Goal: Information Seeking & Learning: Learn about a topic

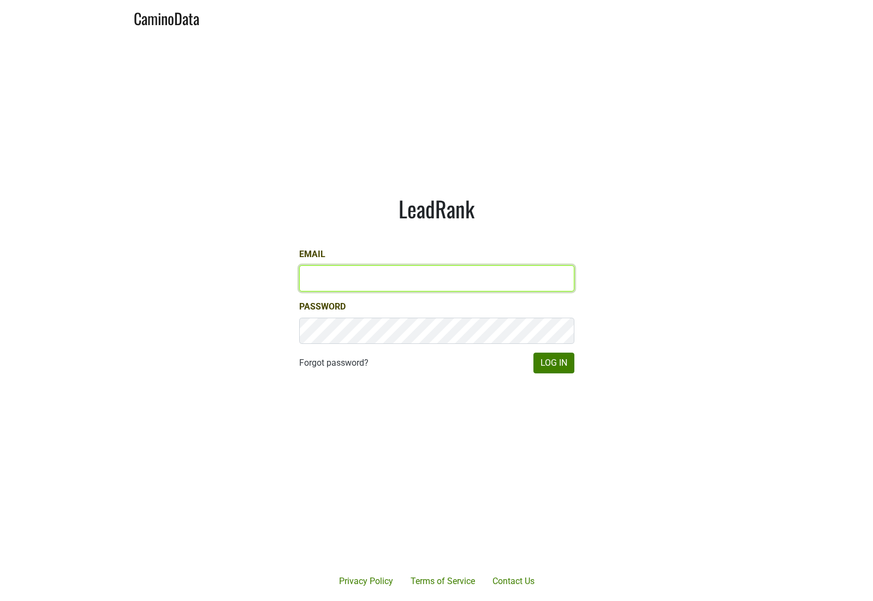
type input "[PERSON_NAME][EMAIL_ADDRESS][DOMAIN_NAME]"
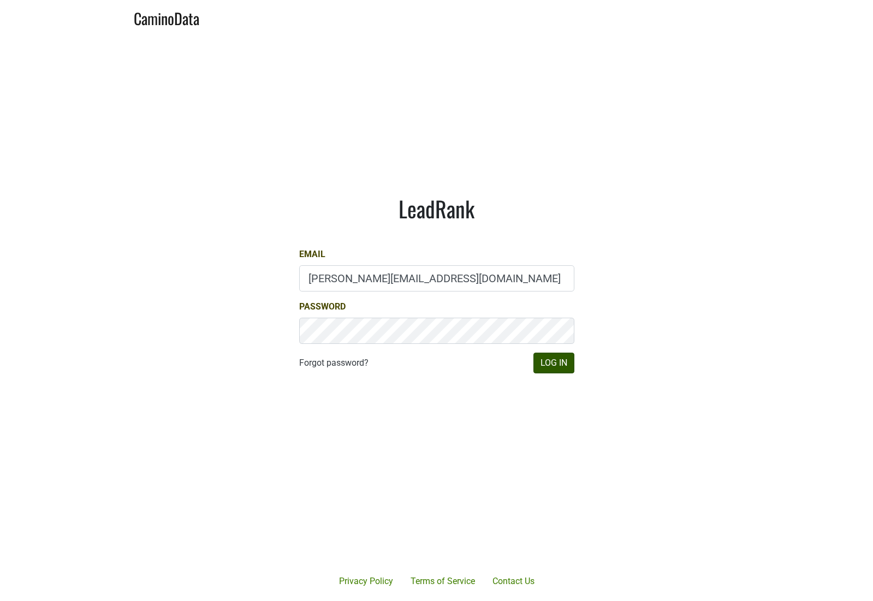
click at [552, 362] on button "Log In" at bounding box center [553, 363] width 41 height 21
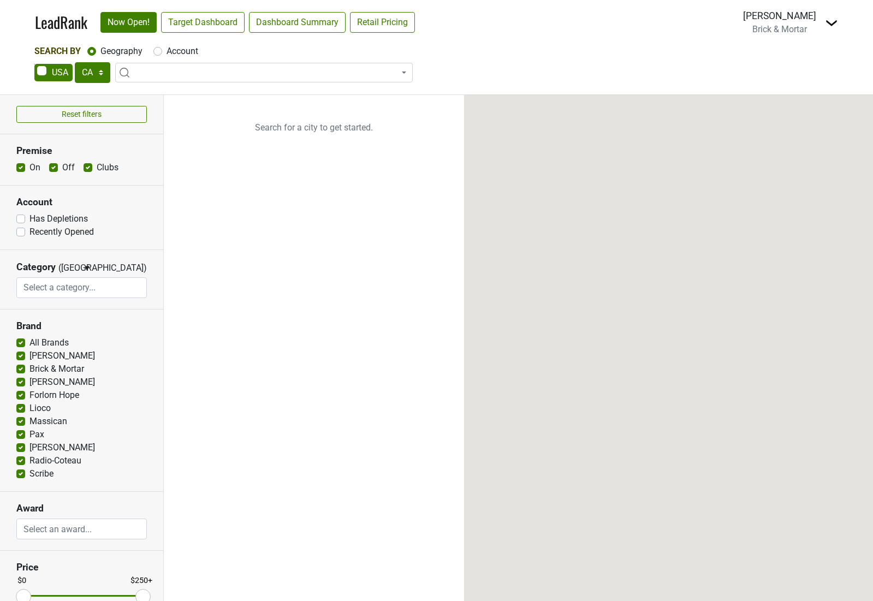
select select "CA"
select select
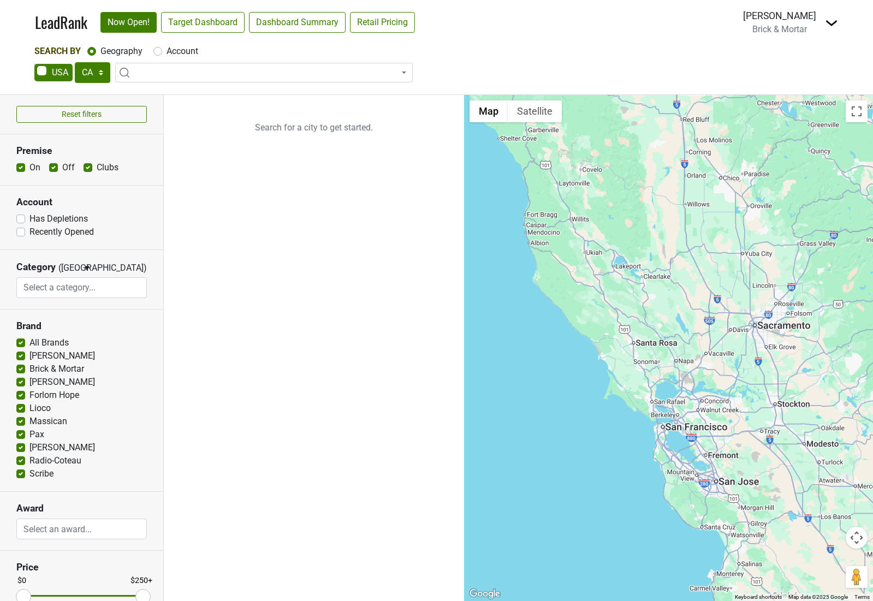
click at [29, 341] on label "All Brands" at bounding box center [48, 342] width 39 height 13
click at [22, 341] on input "All Brands" at bounding box center [20, 341] width 9 height 11
checkbox input "false"
click at [29, 352] on label "Arnot Roberts" at bounding box center [61, 355] width 65 height 13
click at [20, 352] on input "Arnot Roberts" at bounding box center [20, 354] width 9 height 11
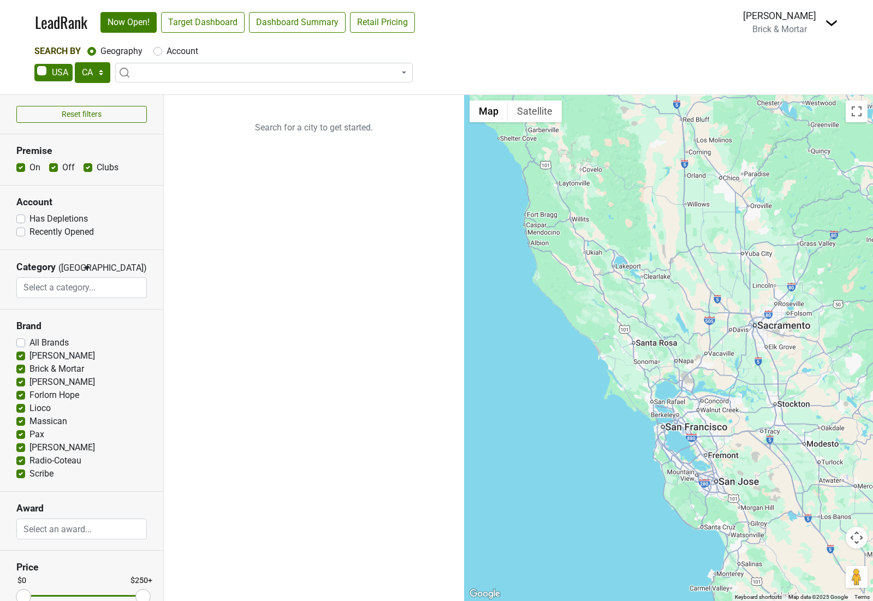
checkbox input "false"
click at [29, 381] on label "Failla" at bounding box center [61, 381] width 65 height 13
click at [20, 381] on input "Failla" at bounding box center [20, 380] width 9 height 11
checkbox input "false"
click at [29, 393] on label "Forlorn Hope" at bounding box center [54, 395] width 50 height 13
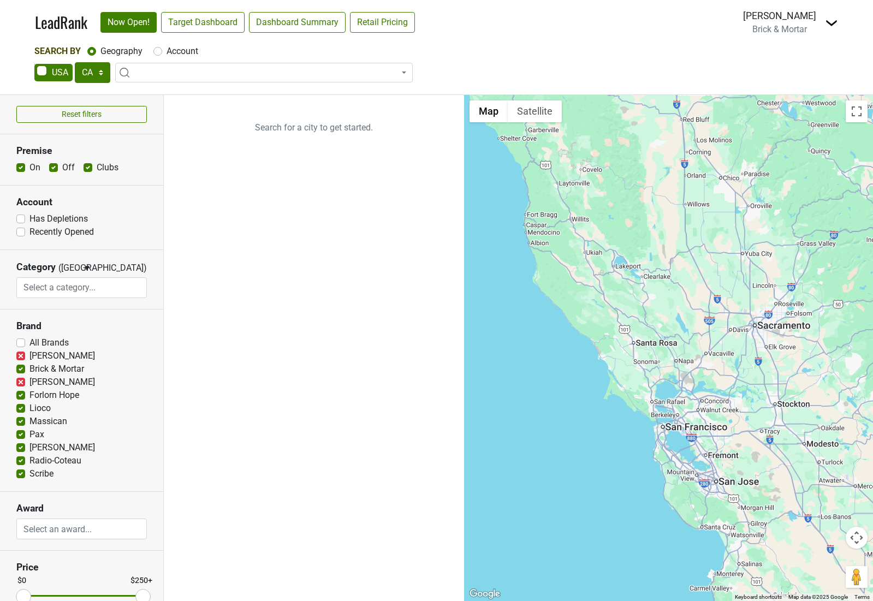
click at [20, 393] on input "Forlorn Hope" at bounding box center [20, 394] width 9 height 11
checkbox input "false"
click at [20, 413] on div "Lioco" at bounding box center [81, 408] width 130 height 13
drag, startPoint x: 20, startPoint y: 422, endPoint x: 22, endPoint y: 414, distance: 8.6
click at [29, 422] on label "Massican" at bounding box center [48, 421] width 38 height 13
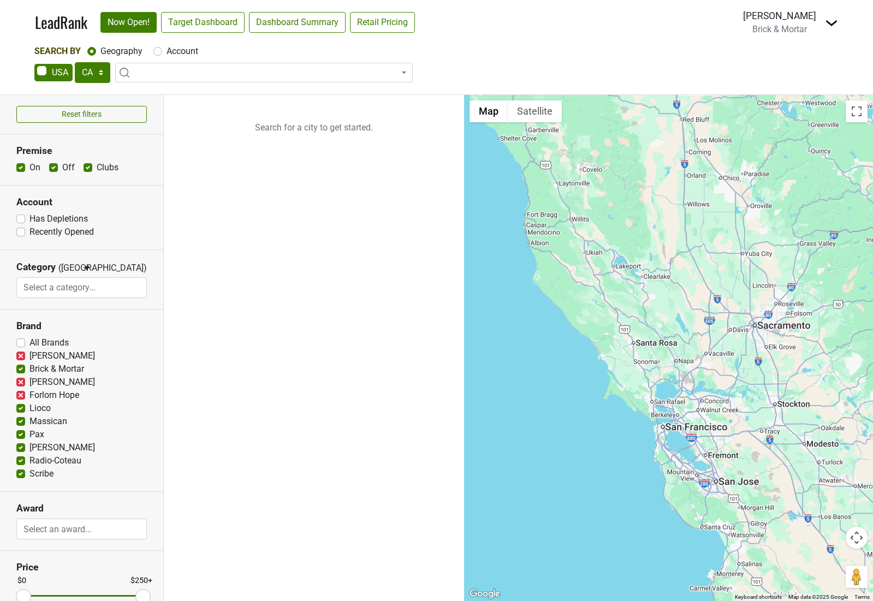
click at [20, 422] on input "Massican" at bounding box center [20, 420] width 9 height 11
checkbox input "false"
click at [29, 408] on label "Lioco" at bounding box center [39, 408] width 21 height 13
click at [22, 408] on input "Lioco" at bounding box center [20, 407] width 9 height 11
checkbox input "false"
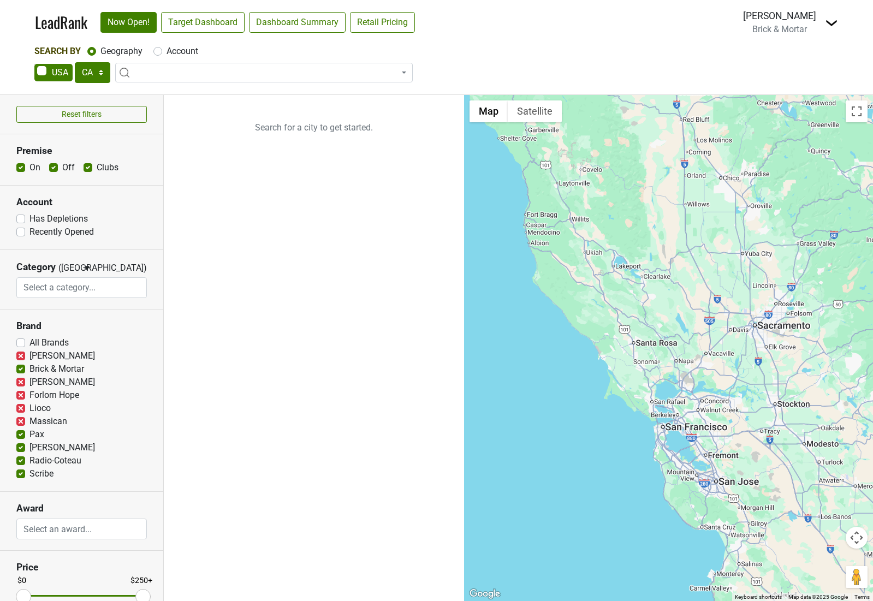
drag, startPoint x: 21, startPoint y: 429, endPoint x: 70, endPoint y: 339, distance: 102.1
click at [22, 428] on input "Pax" at bounding box center [20, 433] width 9 height 11
checkbox input "false"
click at [826, 21] on img at bounding box center [831, 22] width 13 height 13
click at [487, 29] on nav "LeadRank Now Open! Target Dashboard Dashboard Summary Retail Pricing Loading...…" at bounding box center [436, 22] width 820 height 45
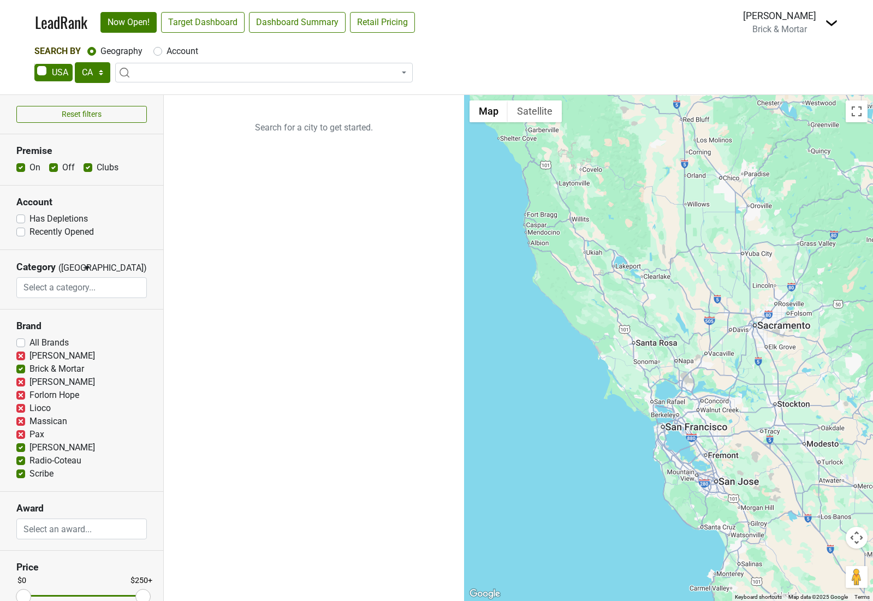
click at [166, 51] on label "Account" at bounding box center [182, 51] width 32 height 13
click at [159, 51] on input "Account" at bounding box center [157, 50] width 9 height 11
radio input "true"
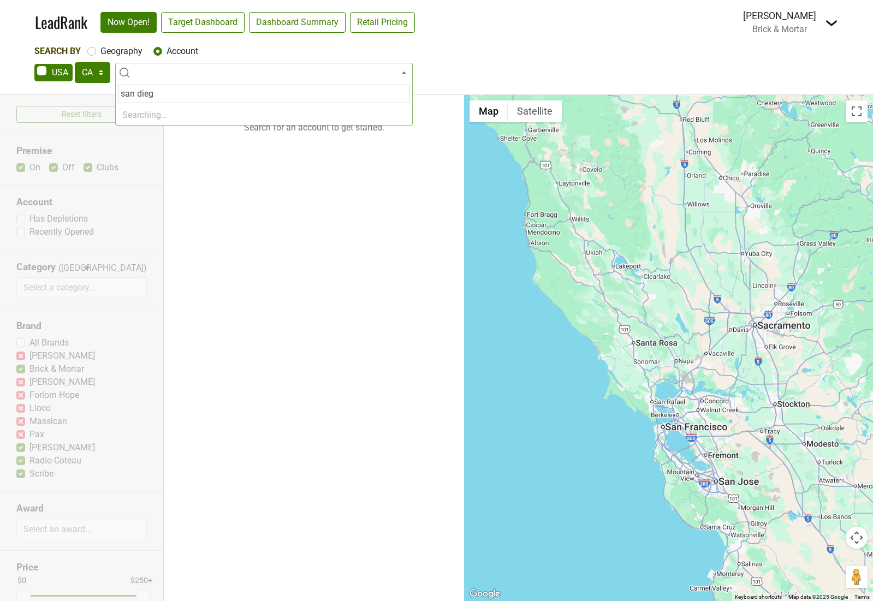
type input "san diego"
click at [100, 52] on label "Geography" at bounding box center [121, 51] width 42 height 13
click at [92, 52] on input "Geography" at bounding box center [91, 50] width 9 height 11
radio input "true"
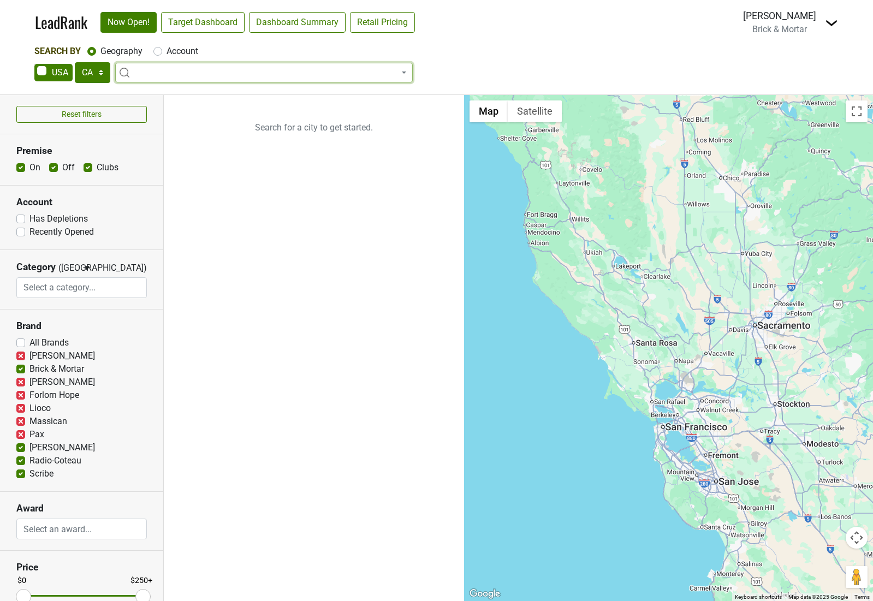
drag, startPoint x: 22, startPoint y: 446, endPoint x: 22, endPoint y: 460, distance: 13.7
click at [29, 446] on label "Peay" at bounding box center [61, 447] width 65 height 13
click at [22, 446] on input "Peay" at bounding box center [20, 446] width 9 height 11
checkbox input "false"
drag, startPoint x: 21, startPoint y: 461, endPoint x: 21, endPoint y: 470, distance: 9.3
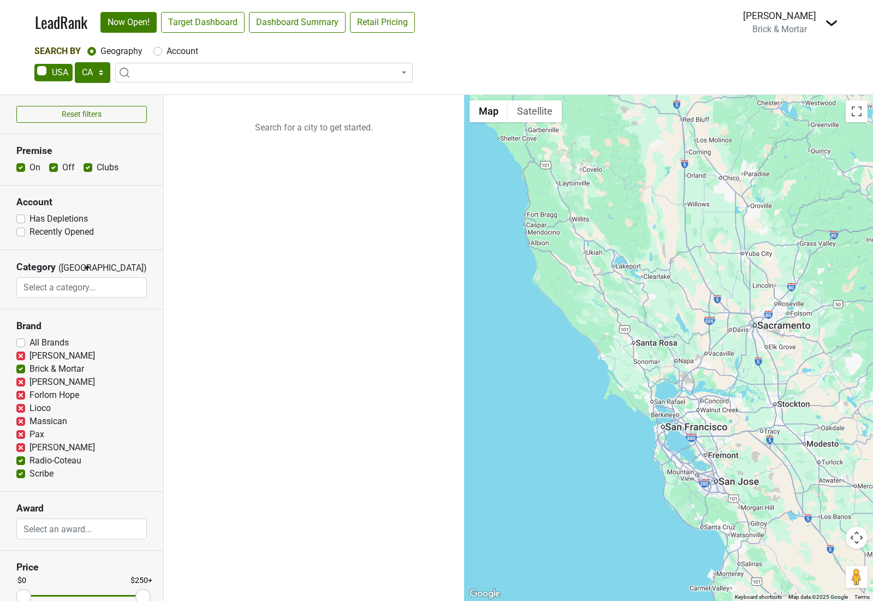
click at [29, 462] on label "Radio-Coteau" at bounding box center [55, 460] width 52 height 13
click at [21, 462] on input "Radio-Coteau" at bounding box center [20, 459] width 9 height 11
checkbox input "false"
click at [29, 474] on label "Scribe" at bounding box center [41, 473] width 24 height 13
click at [21, 474] on input "Scribe" at bounding box center [20, 472] width 9 height 11
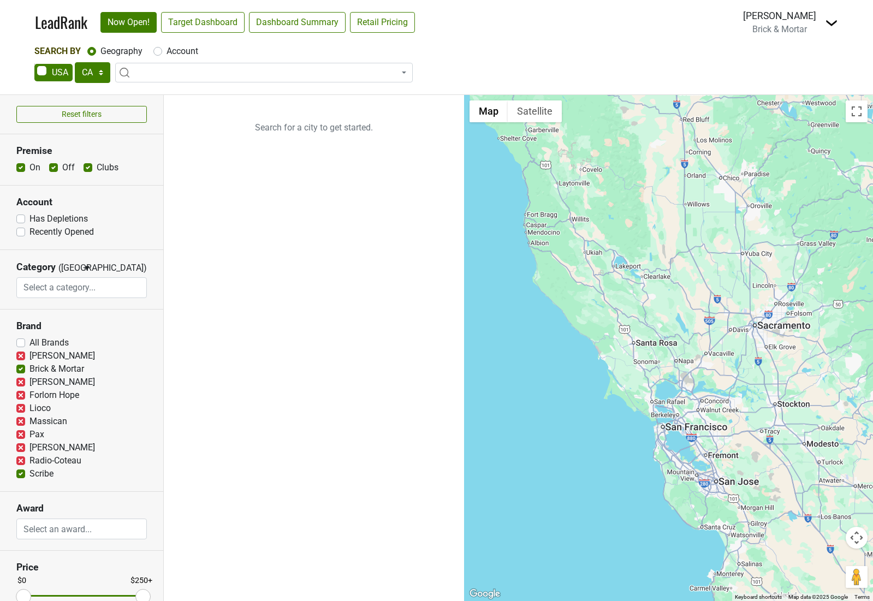
checkbox input "false"
click at [160, 72] on span at bounding box center [263, 73] width 297 height 20
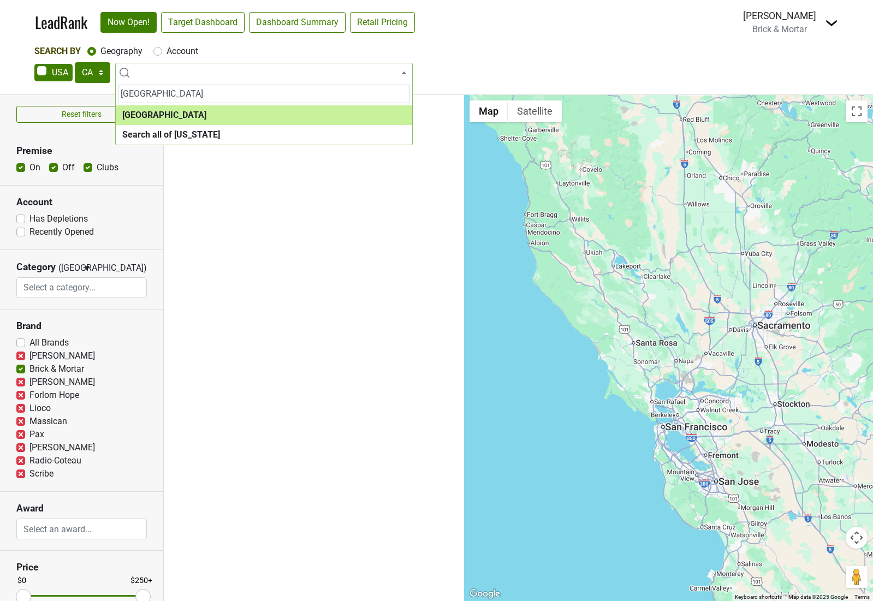
type input "san diego"
select select "1140"
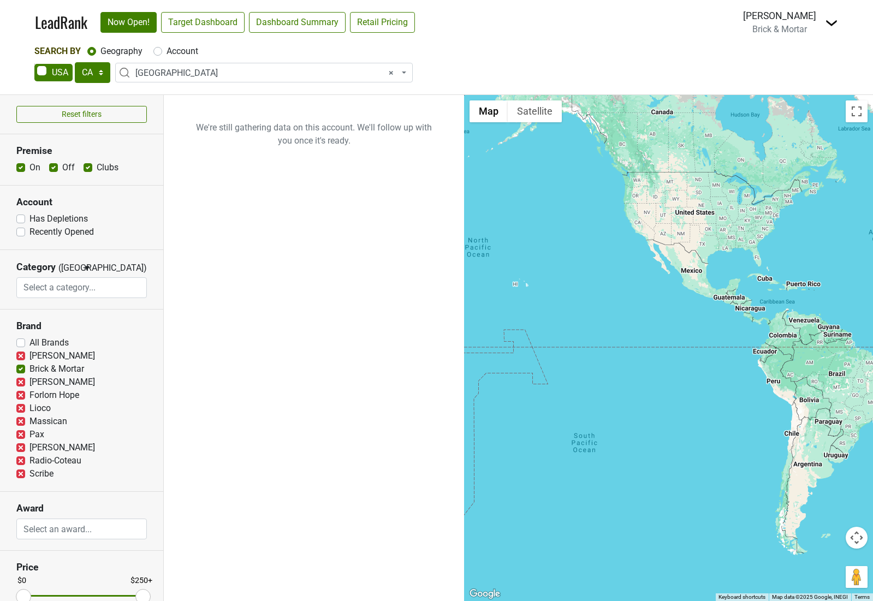
click at [825, 21] on div "Switch to Delta Control Center Open Breakdown Logout" at bounding box center [831, 23] width 13 height 14
click at [829, 21] on img at bounding box center [831, 22] width 13 height 13
click at [774, 101] on link "Logout" at bounding box center [791, 96] width 92 height 17
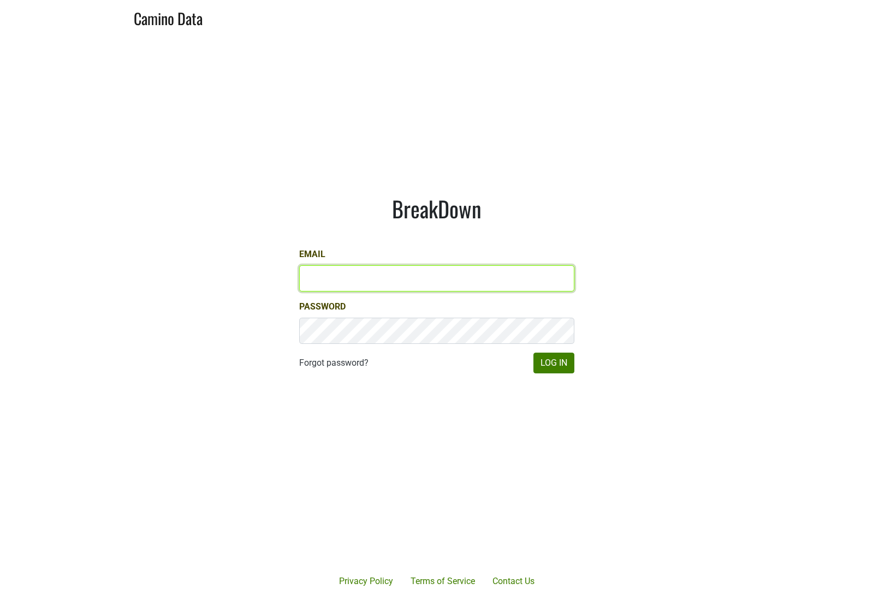
type input "alexis@brickandmortarwines.com"
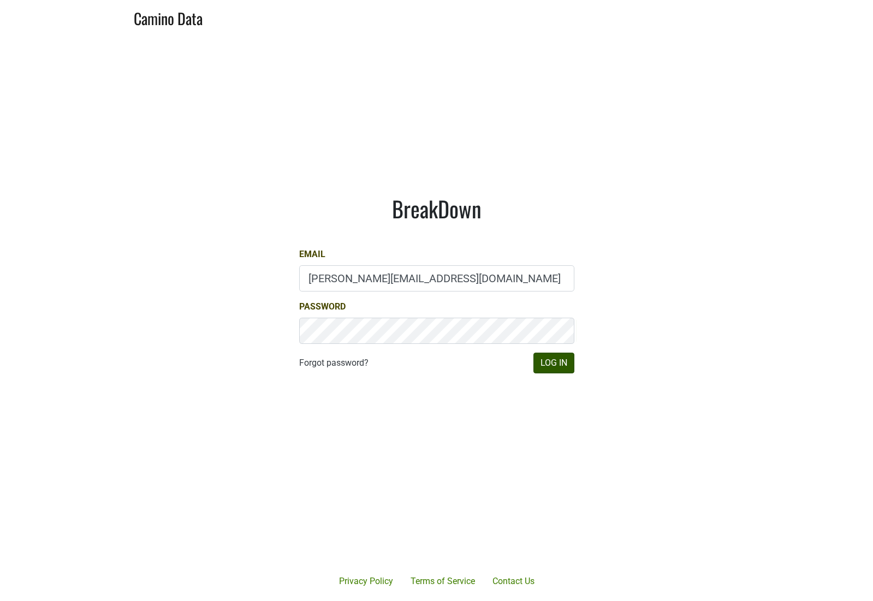
click at [556, 364] on button "Log In" at bounding box center [553, 363] width 41 height 21
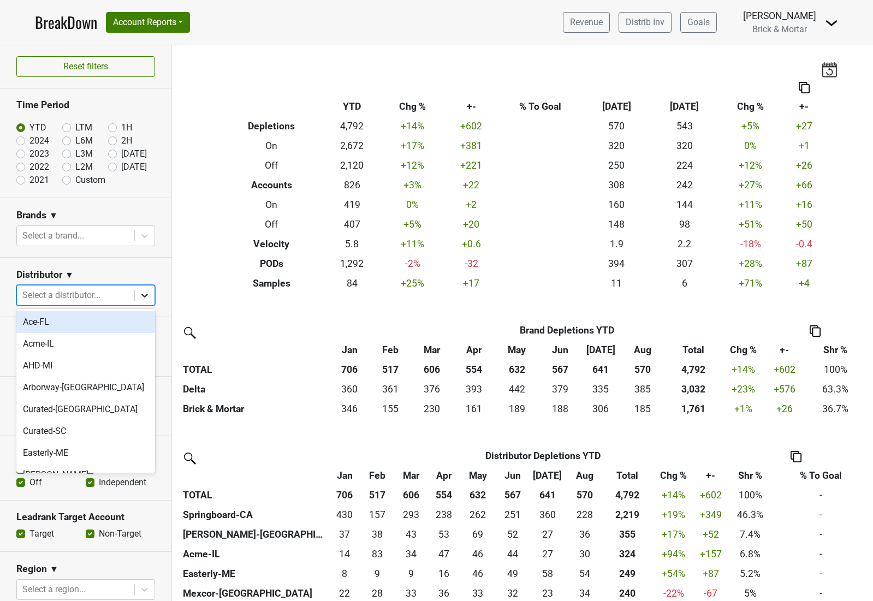
click at [144, 294] on icon at bounding box center [144, 295] width 11 height 11
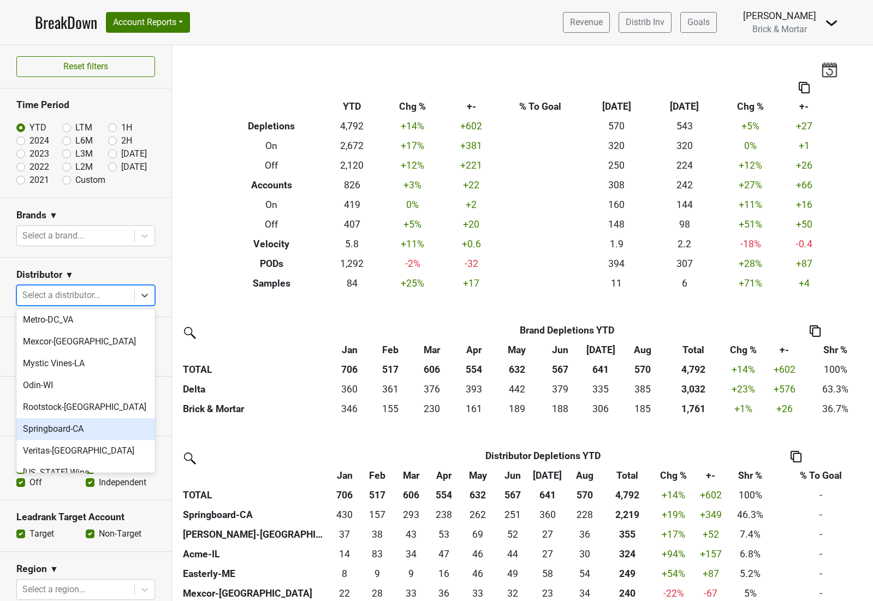
click at [95, 418] on div "Springboard-CA" at bounding box center [85, 429] width 139 height 22
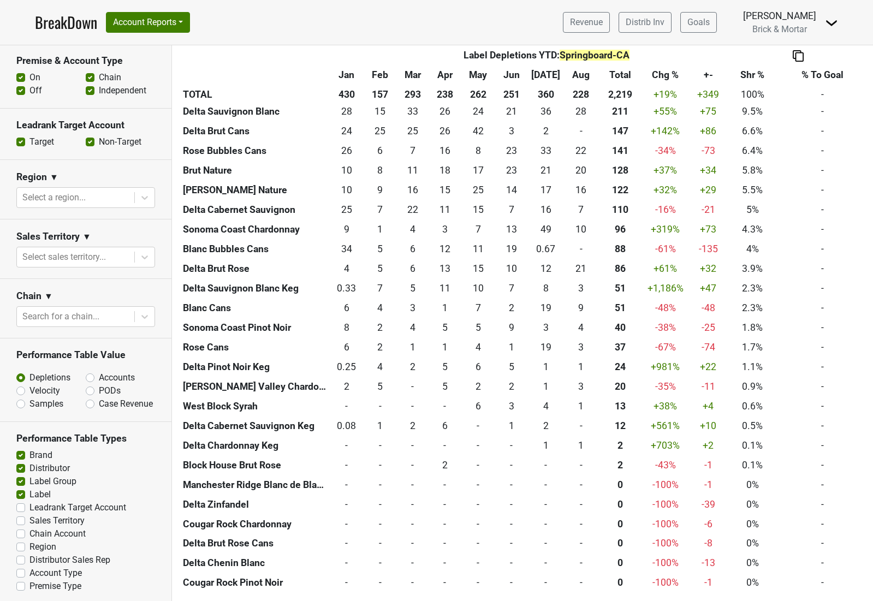
scroll to position [391, 0]
click at [29, 557] on label "Distributor Sales Rep" at bounding box center [69, 560] width 81 height 13
click at [19, 557] on input "Distributor Sales Rep" at bounding box center [20, 559] width 9 height 11
checkbox input "true"
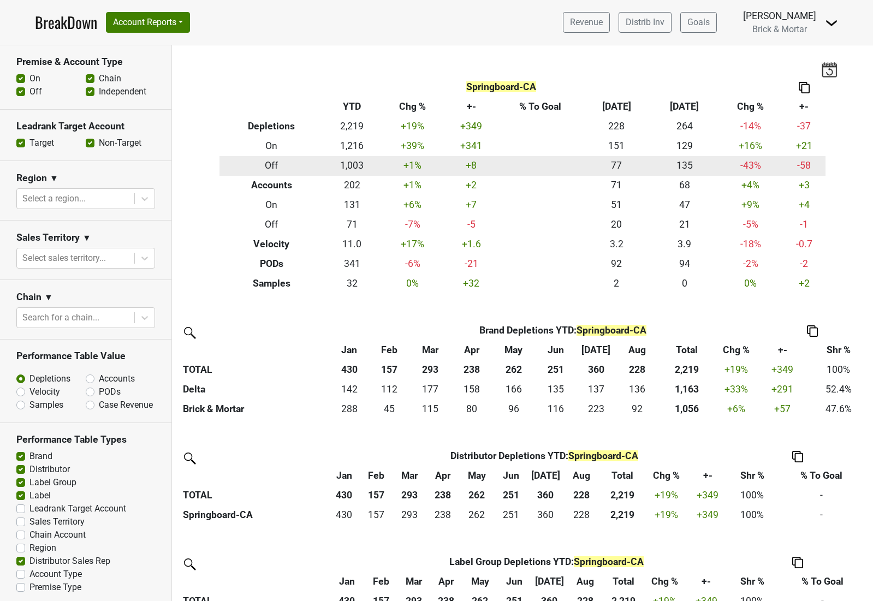
scroll to position [0, 0]
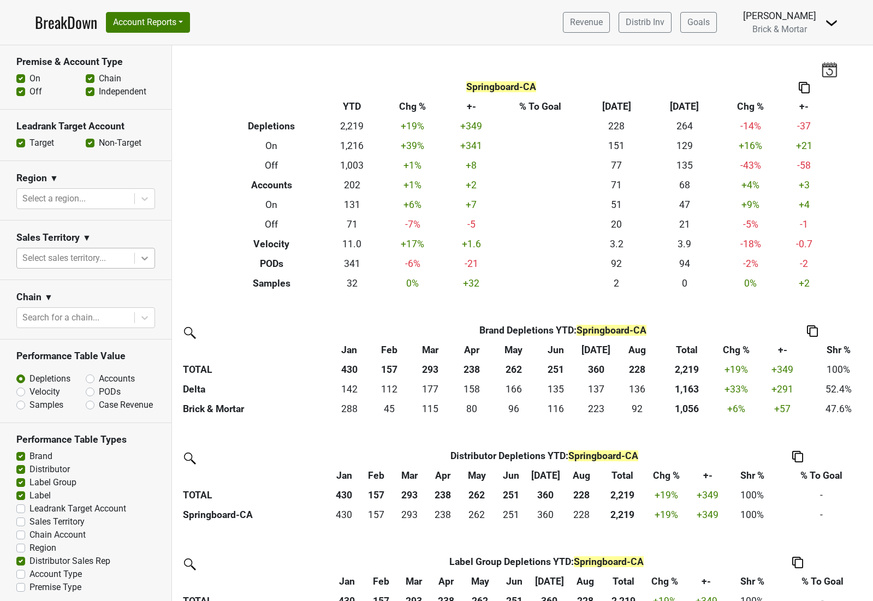
click at [141, 253] on icon at bounding box center [144, 258] width 11 height 11
click at [151, 225] on section "Sales Territory ▼ Select sales territory..." at bounding box center [85, 249] width 171 height 59
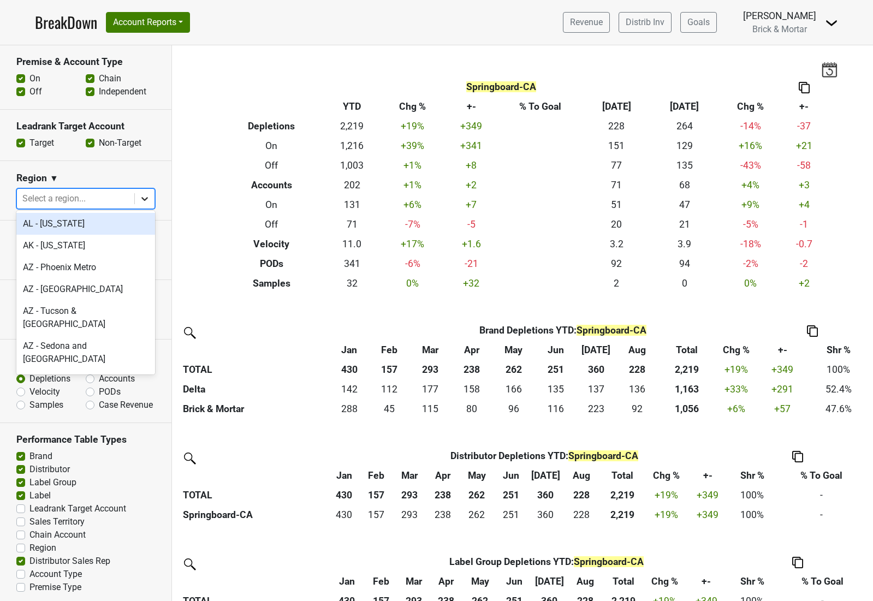
click at [140, 193] on icon at bounding box center [144, 198] width 11 height 11
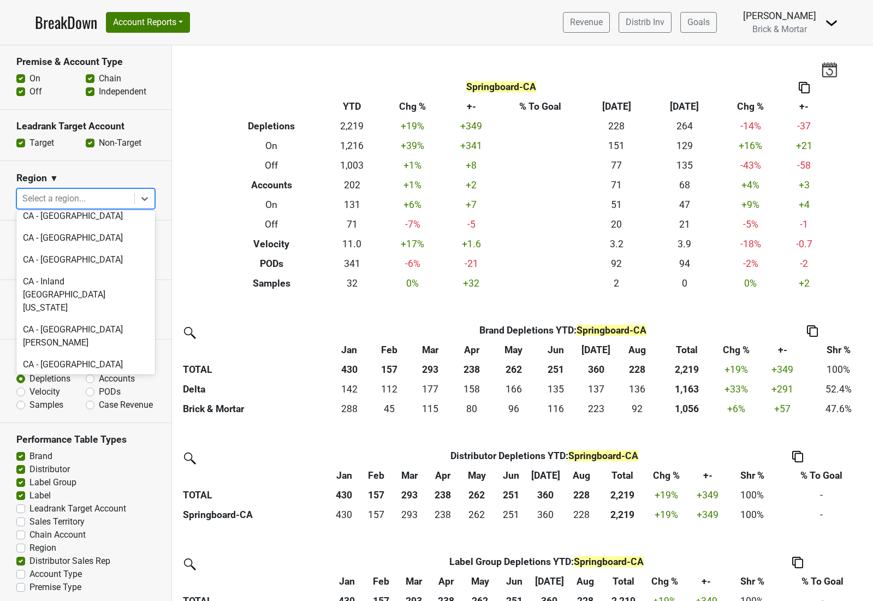
scroll to position [325, 0]
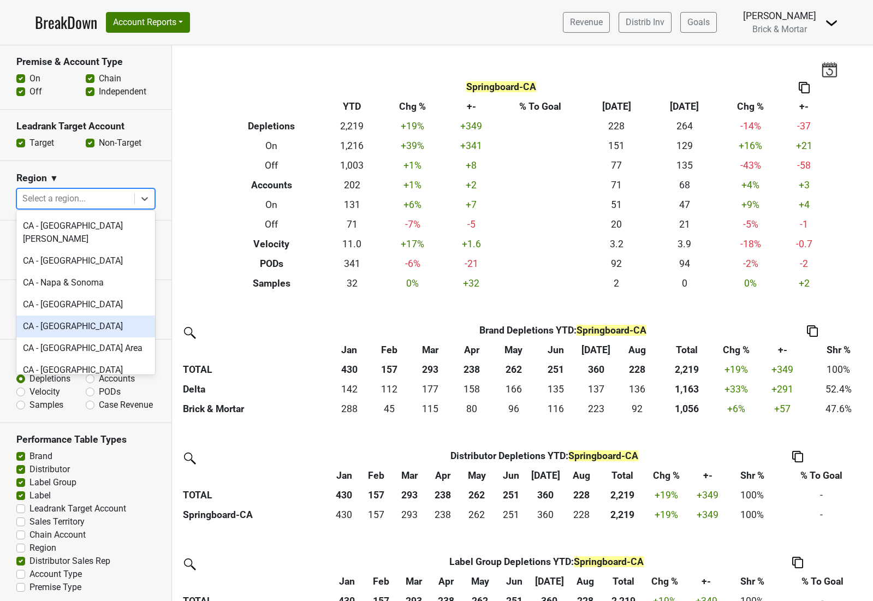
click at [102, 315] on div "CA - [GEOGRAPHIC_DATA]" at bounding box center [85, 326] width 139 height 22
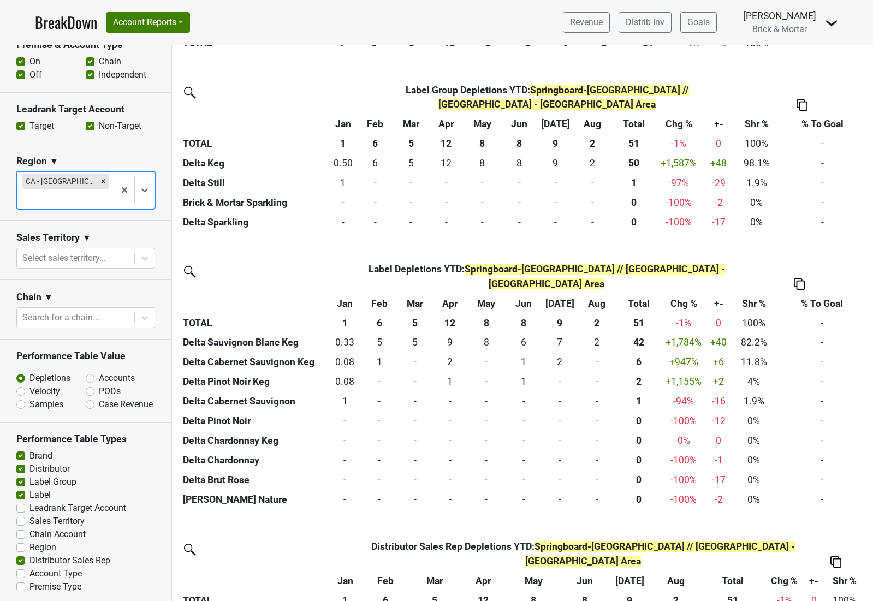
scroll to position [0, 0]
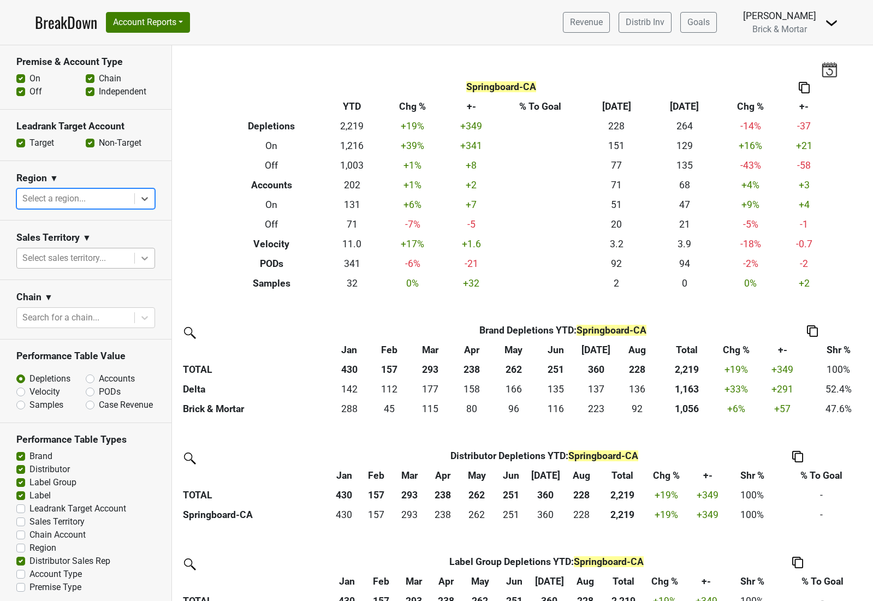
click at [141, 255] on icon at bounding box center [144, 258] width 11 height 11
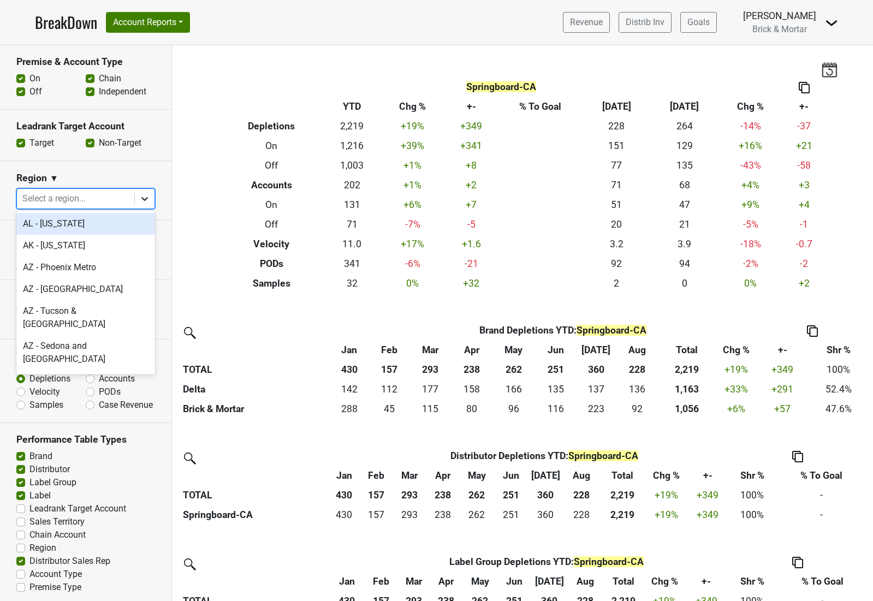
click at [147, 201] on div at bounding box center [145, 199] width 20 height 20
click at [158, 170] on section "Region ▼ option AL - [US_STATE] focused, 1 of 135. 135 results available. Use U…" at bounding box center [85, 190] width 171 height 59
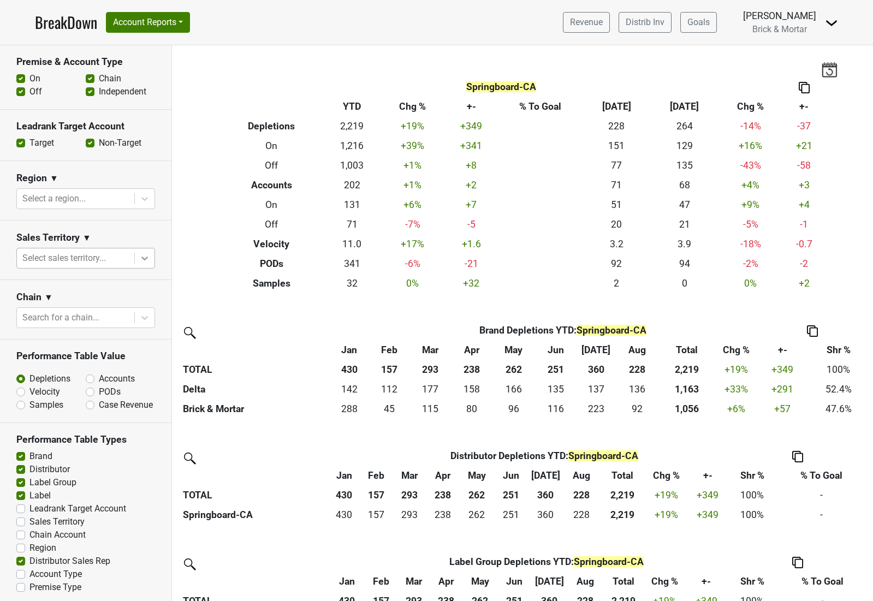
click at [145, 255] on icon at bounding box center [144, 258] width 11 height 11
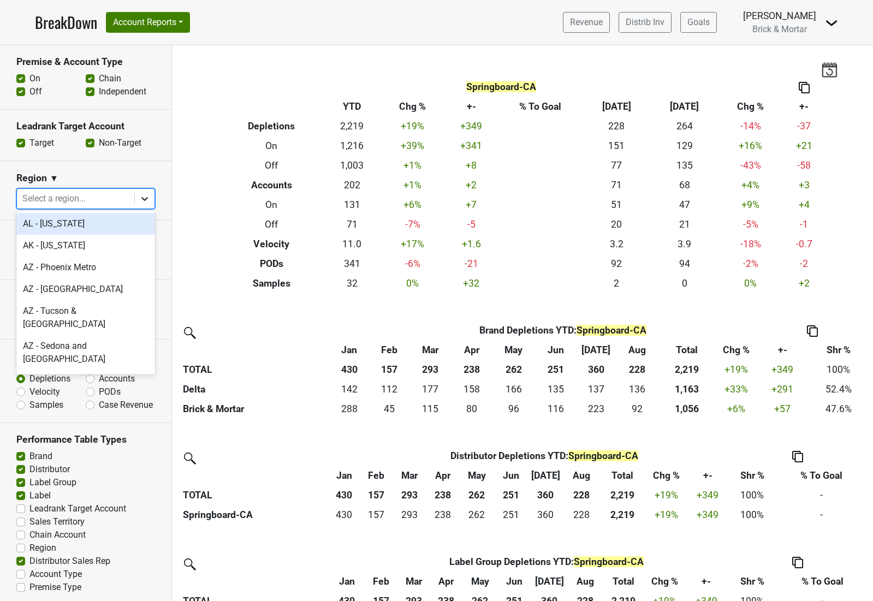
click at [135, 196] on div at bounding box center [145, 199] width 20 height 20
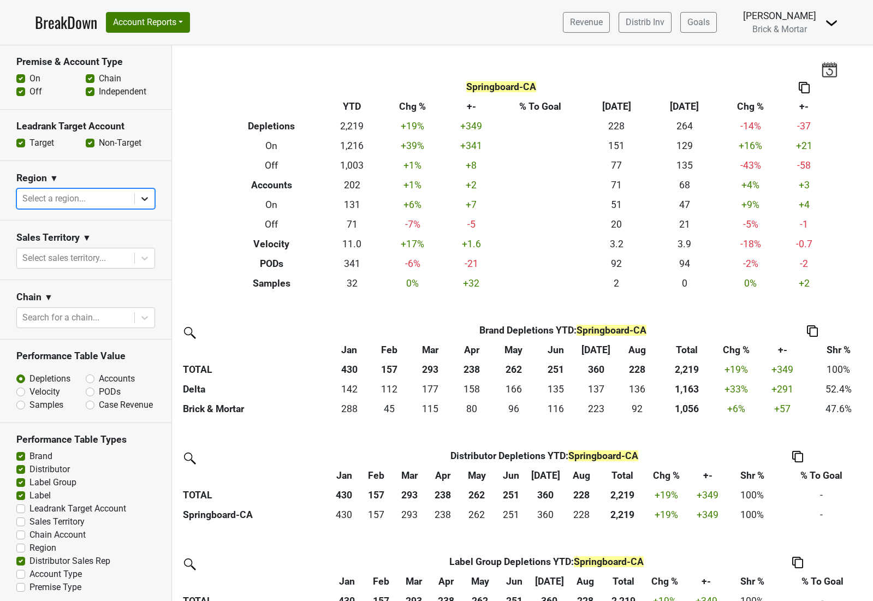
click at [141, 195] on icon at bounding box center [144, 198] width 11 height 11
click at [144, 193] on icon at bounding box center [144, 198] width 11 height 11
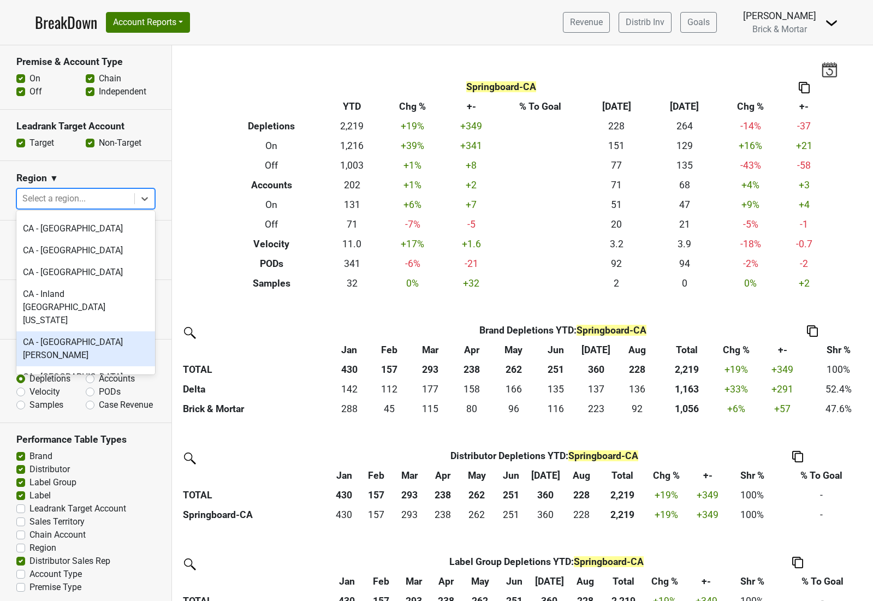
scroll to position [193, 0]
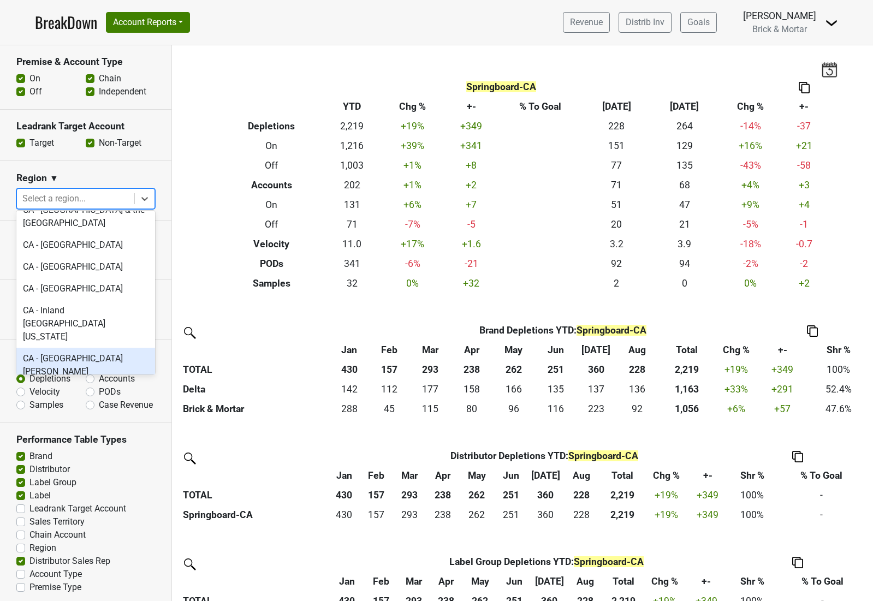
click at [109, 348] on div "CA - [GEOGRAPHIC_DATA][PERSON_NAME]" at bounding box center [85, 365] width 139 height 35
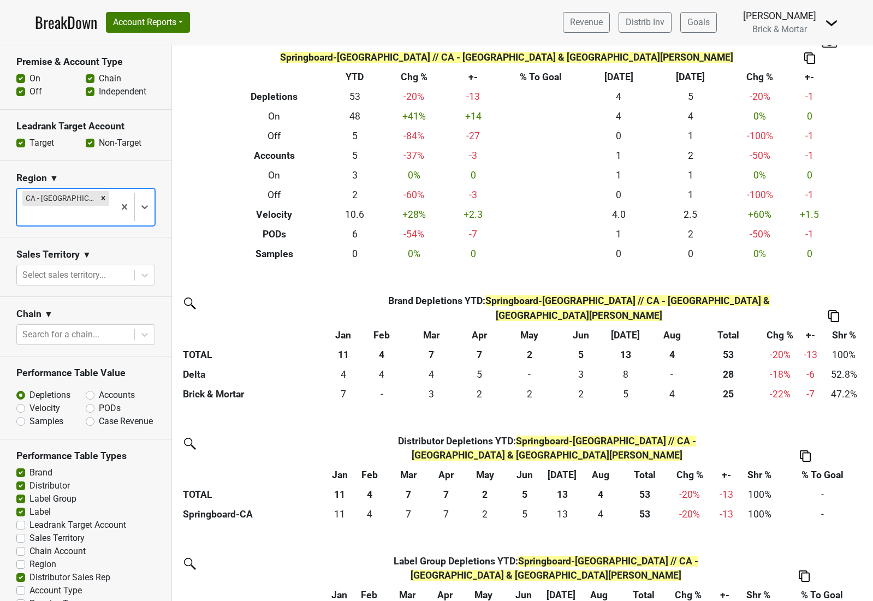
scroll to position [0, 0]
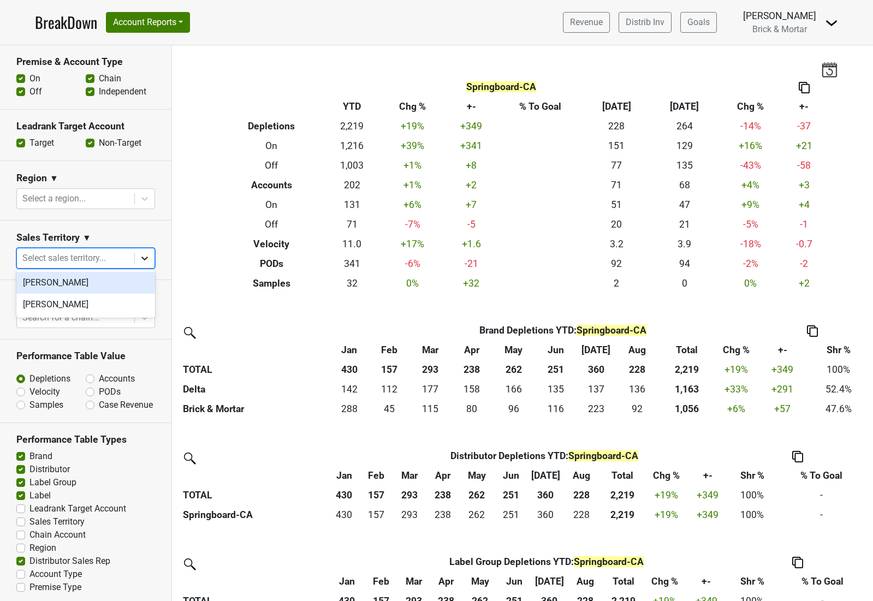
click at [144, 258] on icon at bounding box center [144, 258] width 11 height 11
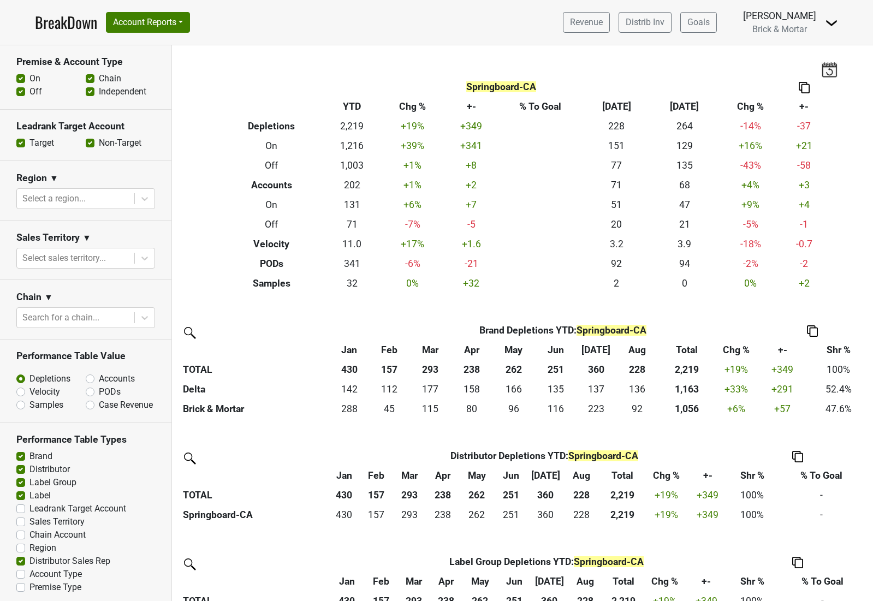
click at [148, 222] on section "Sales Territory ▼ Select sales territory..." at bounding box center [85, 249] width 171 height 59
click at [145, 193] on icon at bounding box center [144, 198] width 11 height 11
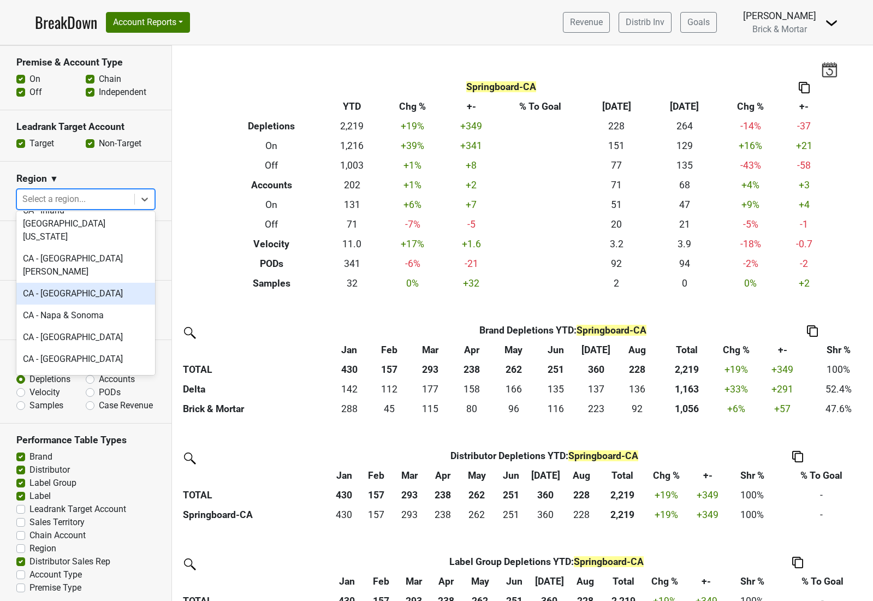
scroll to position [294, 0]
click at [97, 413] on div "CA - [GEOGRAPHIC_DATA]" at bounding box center [85, 424] width 139 height 22
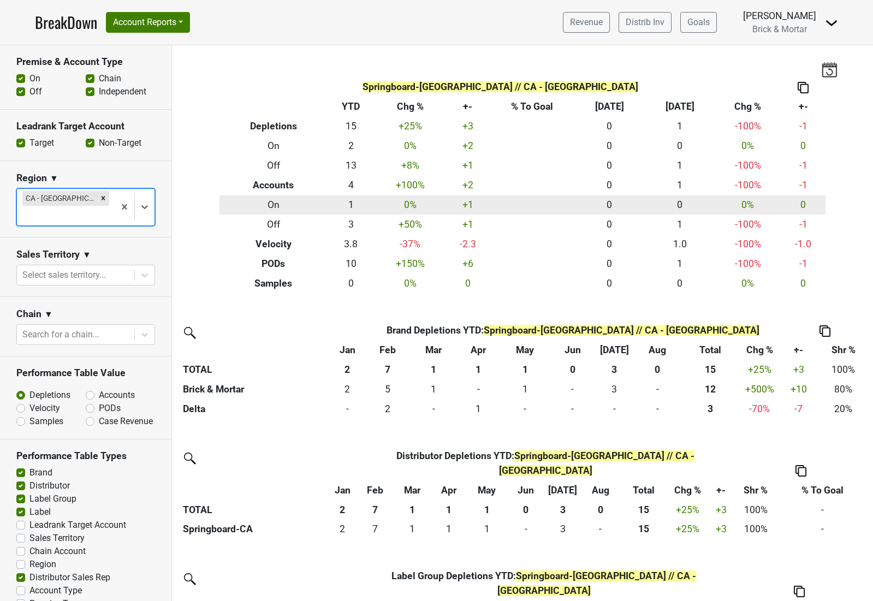
scroll to position [0, 0]
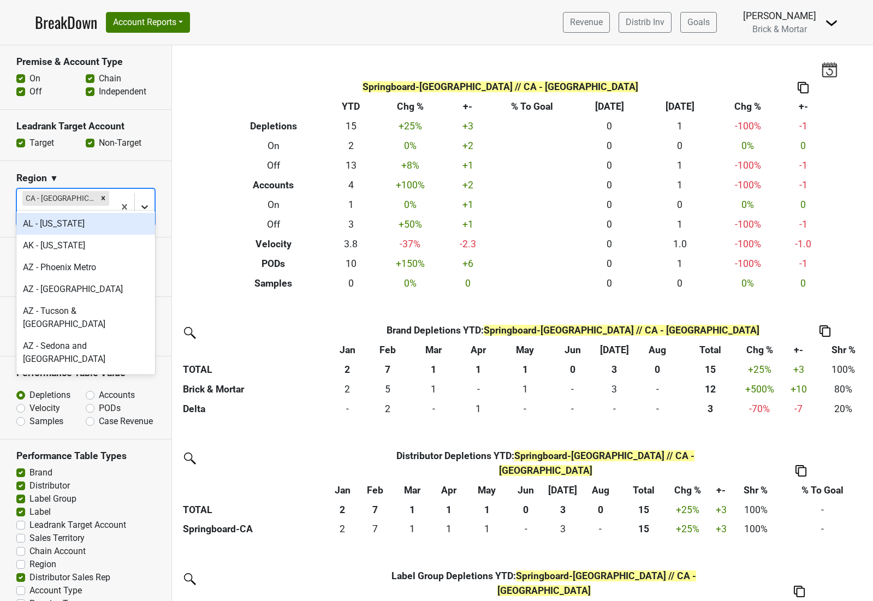
click at [146, 206] on icon at bounding box center [144, 208] width 7 height 4
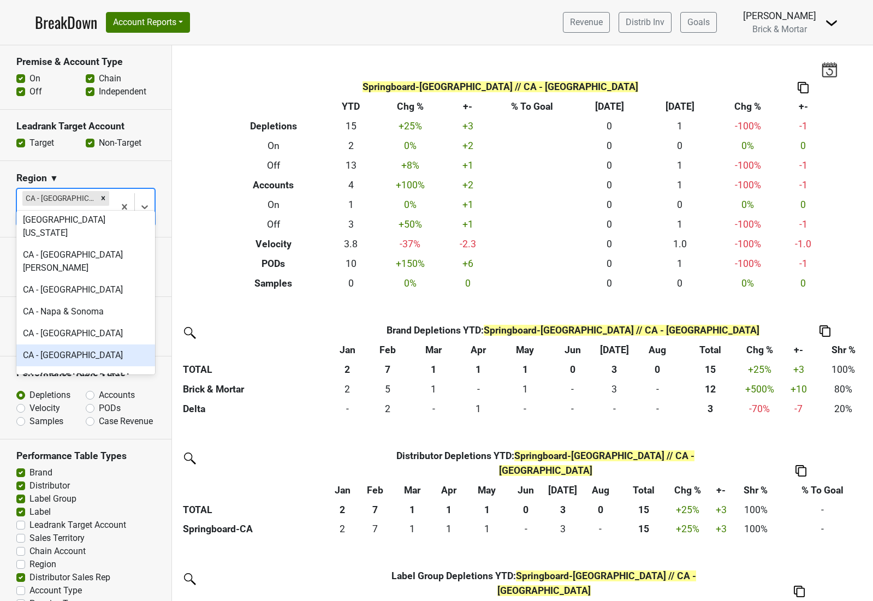
scroll to position [297, 0]
click at [99, 344] on div "CA - [GEOGRAPHIC_DATA]" at bounding box center [85, 355] width 139 height 22
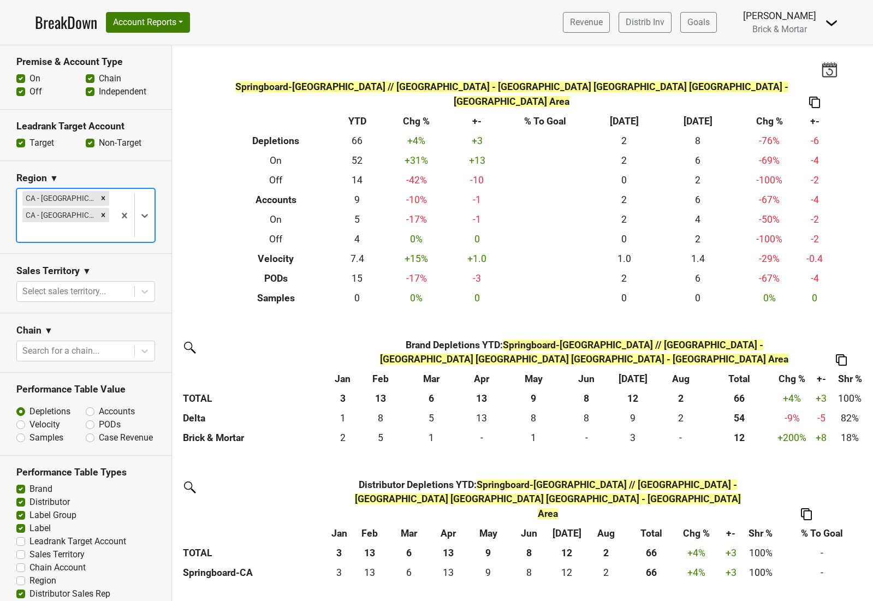
click at [99, 196] on icon "Remove CA - Lake Tahoe" at bounding box center [103, 198] width 8 height 8
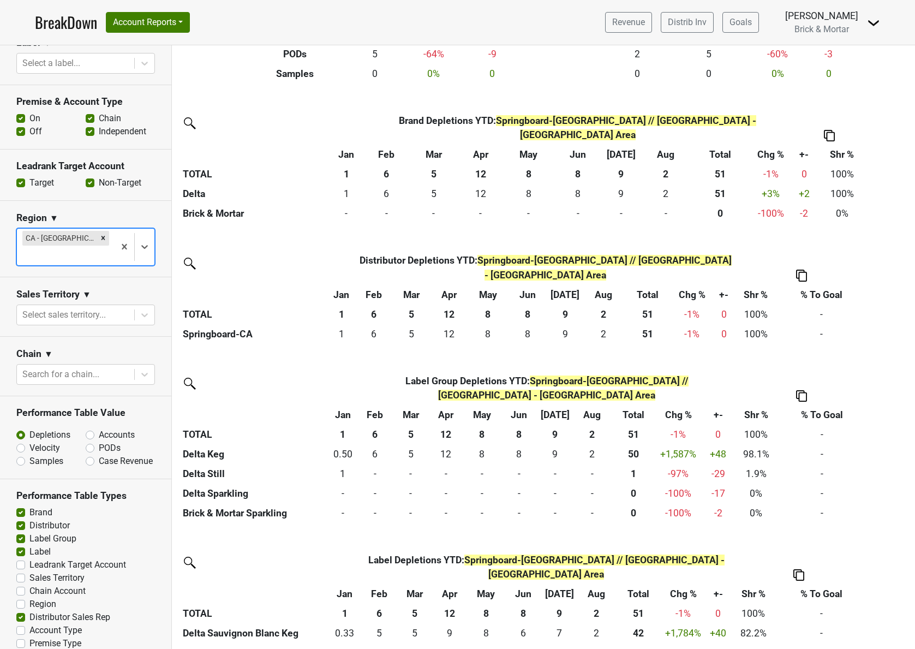
scroll to position [198, 0]
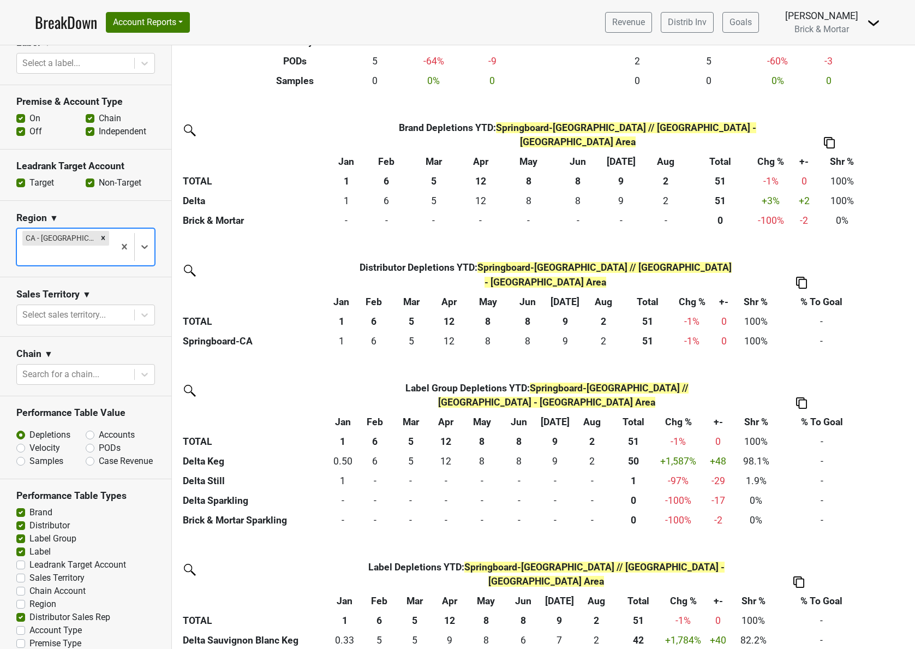
click at [831, 137] on img at bounding box center [829, 142] width 11 height 11
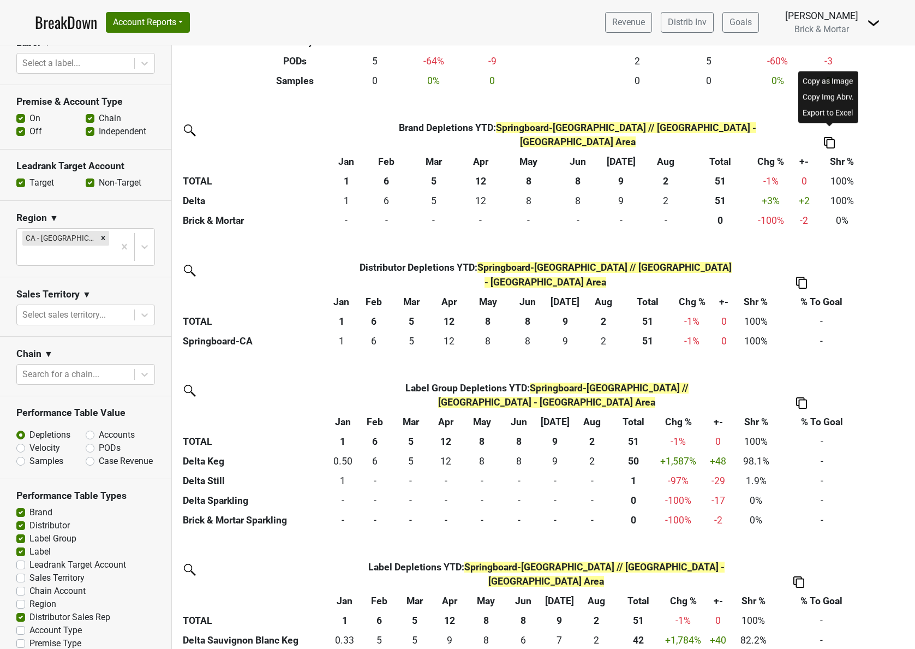
click at [822, 83] on div "Copy as Image" at bounding box center [829, 81] width 56 height 16
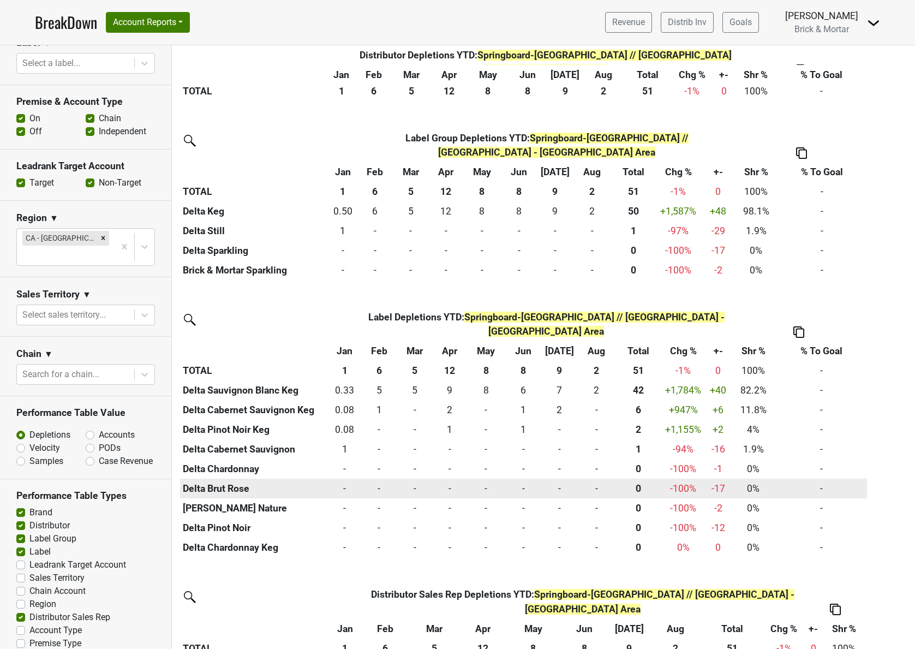
scroll to position [0, 0]
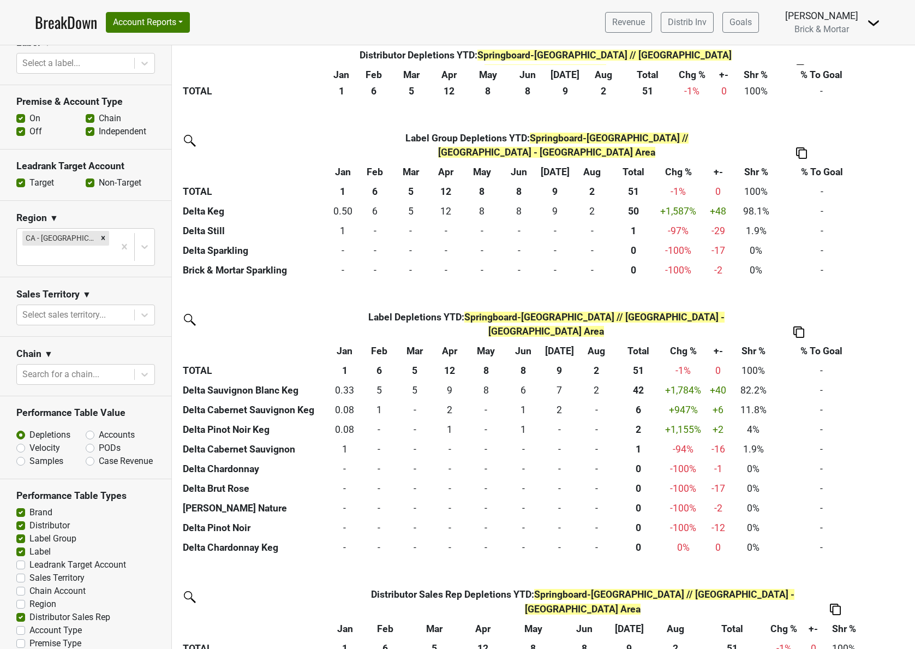
click at [838, 600] on img at bounding box center [835, 609] width 11 height 11
click at [836, 502] on div "Copy as Image" at bounding box center [835, 500] width 56 height 16
click at [798, 326] on img at bounding box center [798, 331] width 11 height 11
click at [802, 236] on div "Copy as Image" at bounding box center [797, 233] width 56 height 16
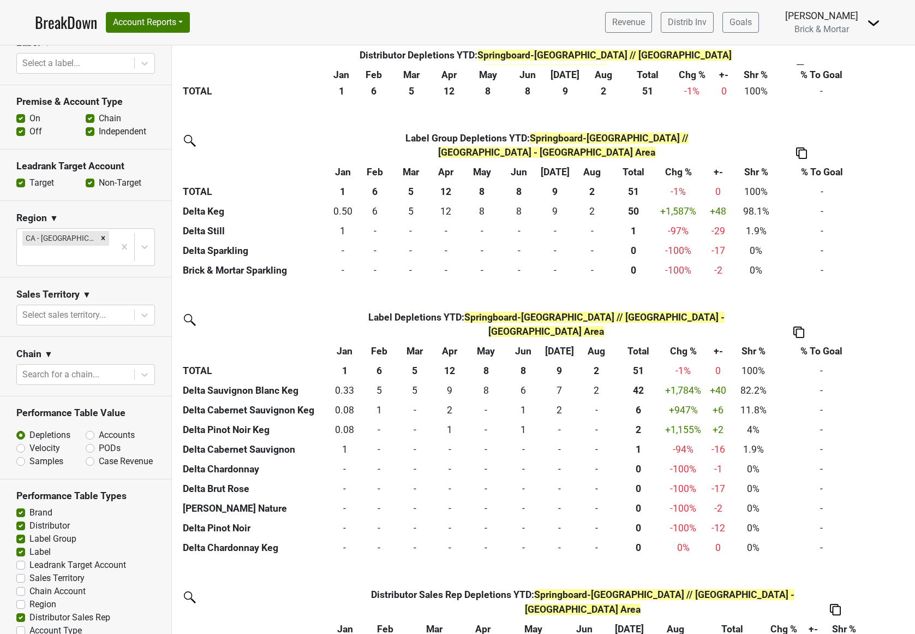
click at [872, 21] on img at bounding box center [873, 22] width 13 height 13
drag, startPoint x: 888, startPoint y: 188, endPoint x: 883, endPoint y: 194, distance: 8.5
click at [872, 188] on div "Label Group Label Group Depletions YTD : Springboard-[GEOGRAPHIC_DATA] // [GEOG…" at bounding box center [543, 204] width 727 height 152
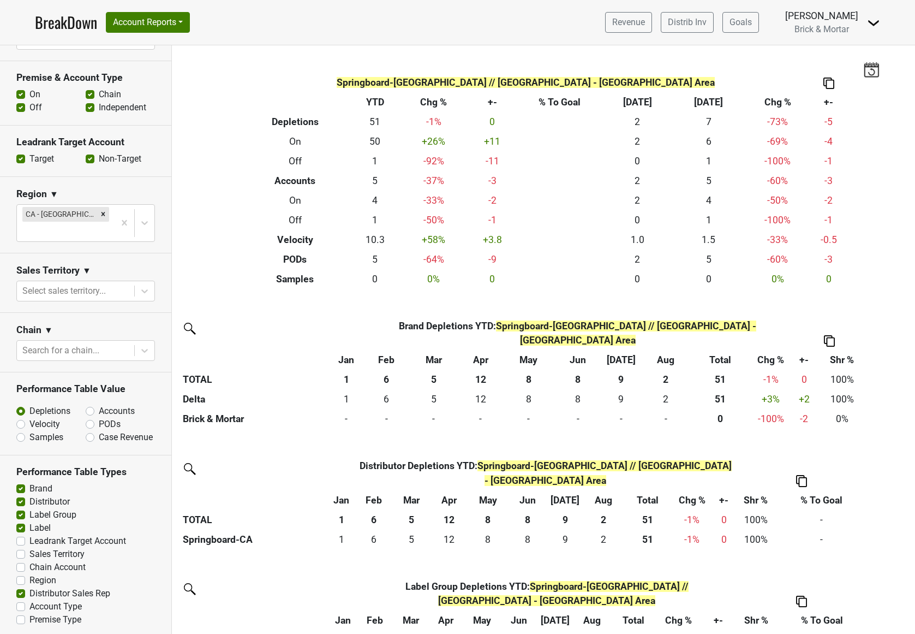
click at [188, 328] on img at bounding box center [188, 327] width 17 height 17
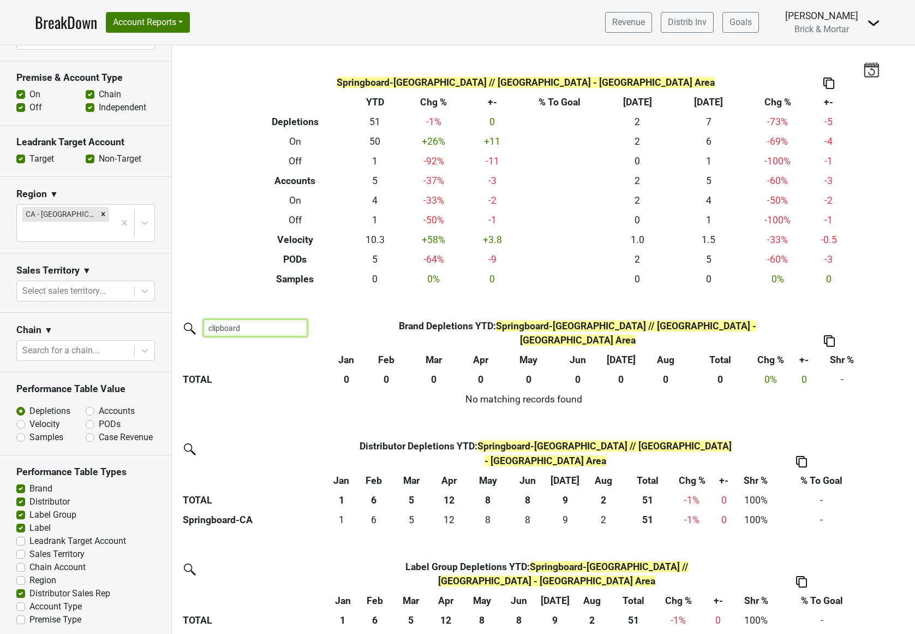
type input "clipboard"
click at [869, 68] on img at bounding box center [871, 69] width 16 height 15
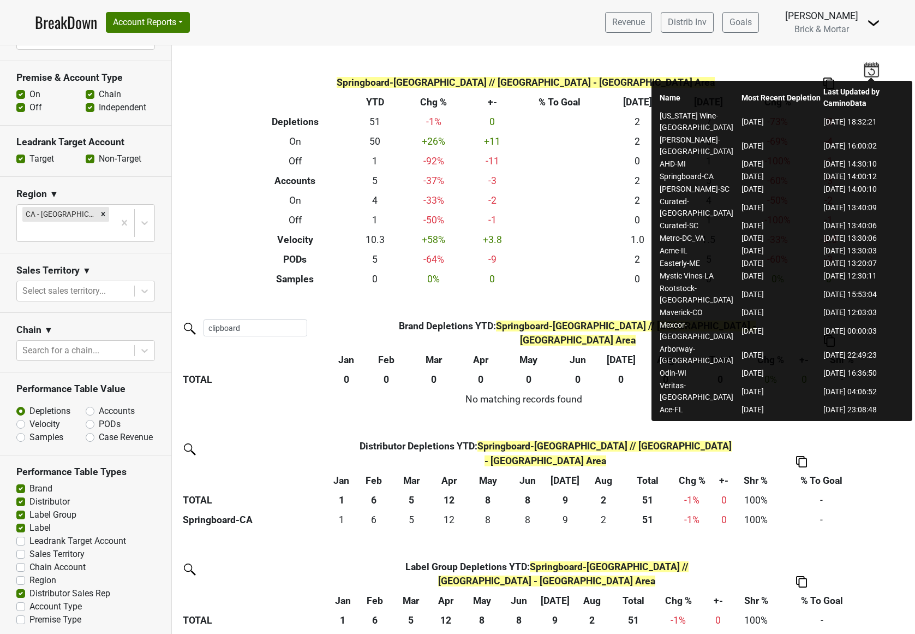
click at [834, 54] on div "Filters Springboard-CA // [GEOGRAPHIC_DATA] - [GEOGRAPHIC_DATA] Area Breakdown …" at bounding box center [543, 339] width 743 height 588
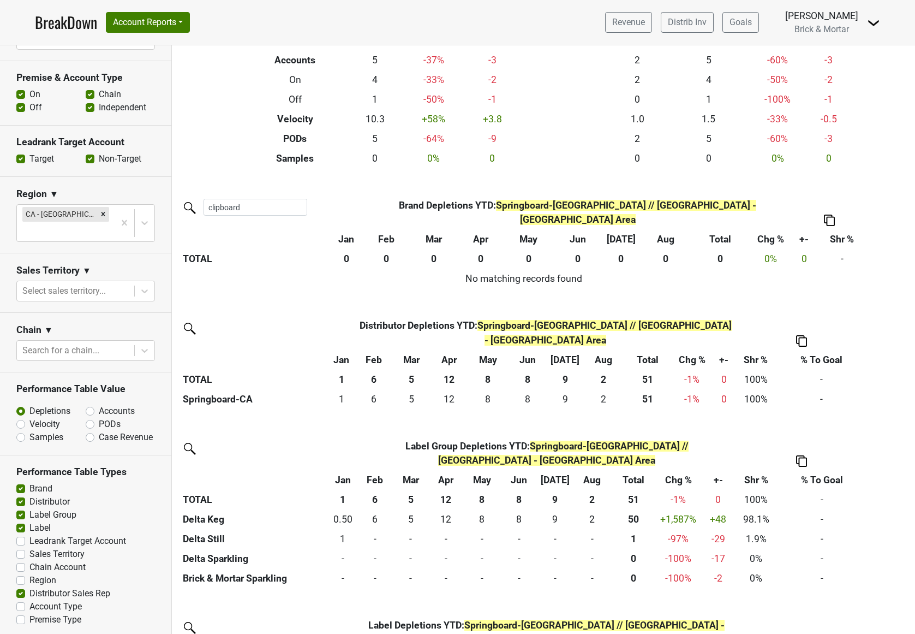
scroll to position [121, 0]
click at [298, 208] on input "clipboard" at bounding box center [256, 206] width 104 height 17
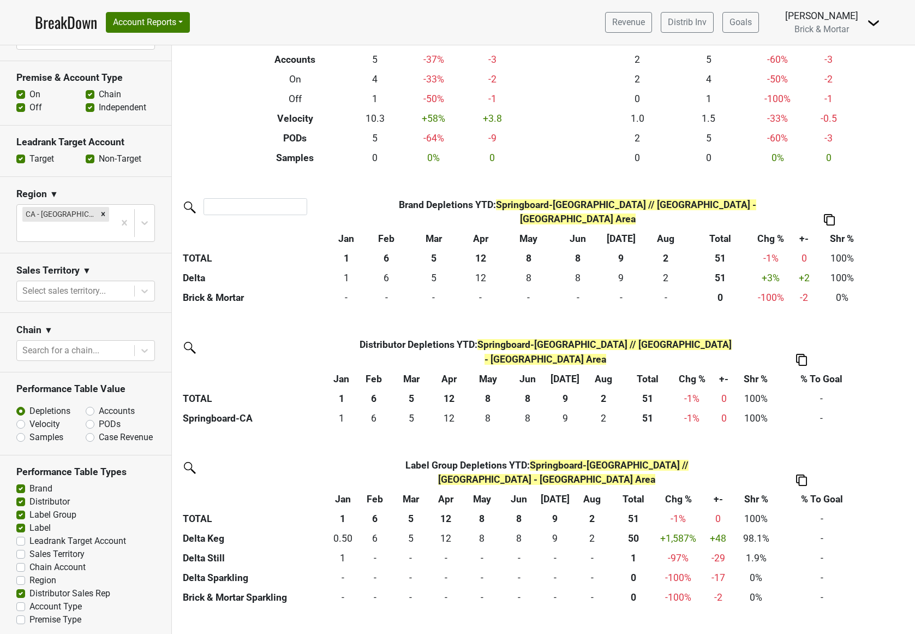
click at [833, 214] on img at bounding box center [829, 219] width 11 height 11
click at [833, 163] on div "Copy as Image" at bounding box center [829, 158] width 56 height 16
click at [856, 600] on div "× Close alert Saved to Clipboard" at bounding box center [846, 611] width 120 height 27
drag, startPoint x: 830, startPoint y: 611, endPoint x: 857, endPoint y: 605, distance: 27.8
click at [872, 599] on div "× Close alert Saved to Clipboard" at bounding box center [846, 611] width 120 height 27
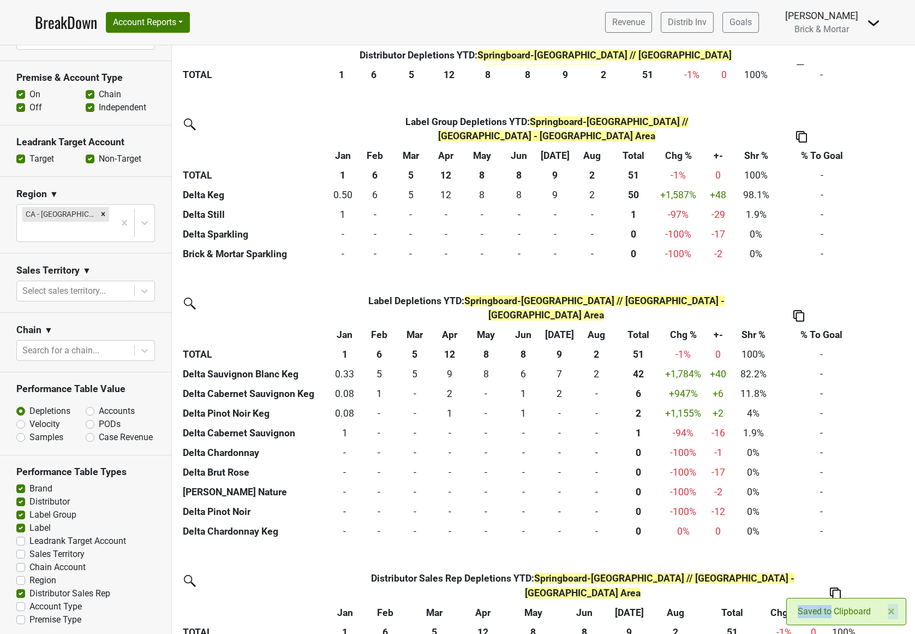
scroll to position [463, 0]
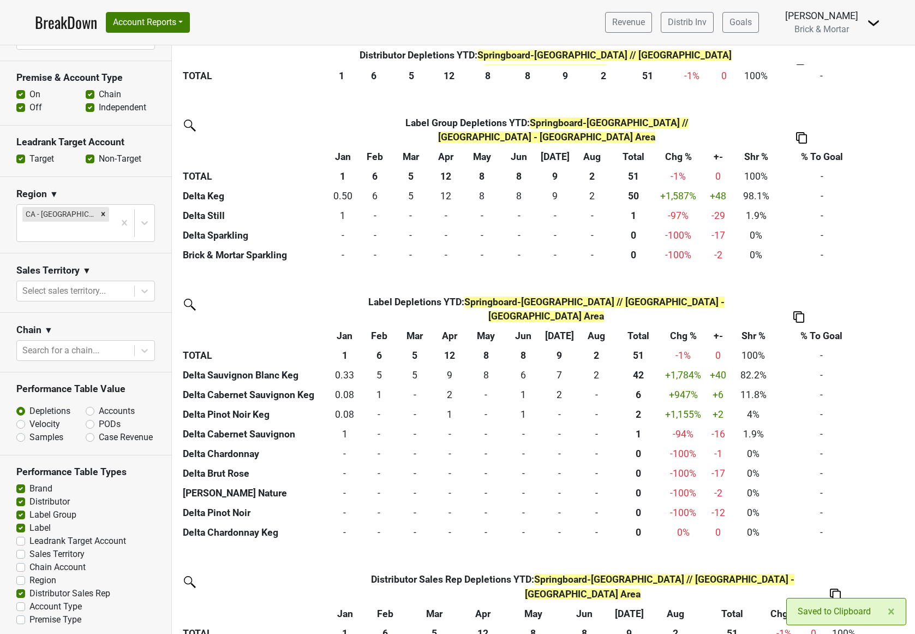
drag, startPoint x: 832, startPoint y: 611, endPoint x: 843, endPoint y: 617, distance: 12.7
click at [832, 600] on div "× Close alert Saved to Clipboard" at bounding box center [846, 611] width 120 height 27
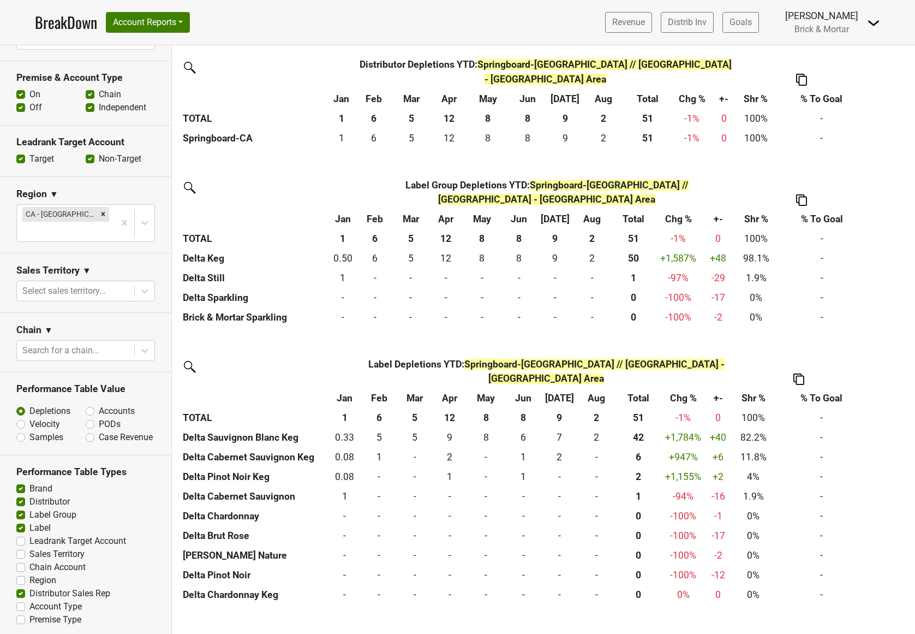
scroll to position [393, 0]
